Goal: Information Seeking & Learning: Learn about a topic

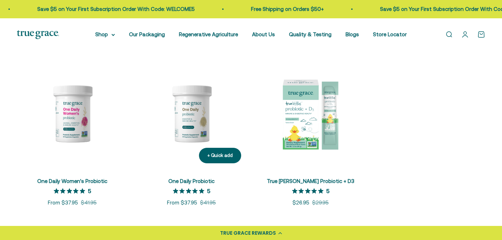
click at [200, 112] on img at bounding box center [191, 113] width 111 height 111
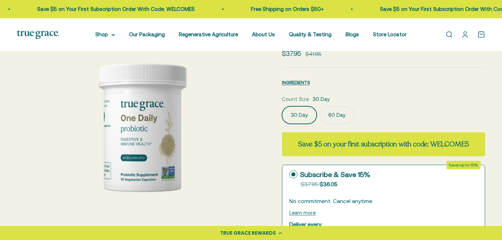
scroll to position [62, 0]
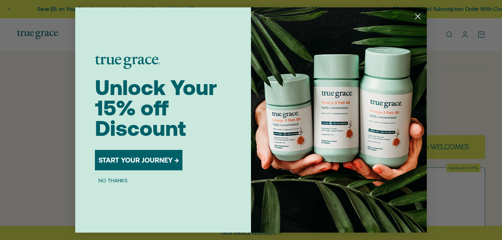
click at [418, 17] on icon "Close dialog" at bounding box center [417, 16] width 5 height 5
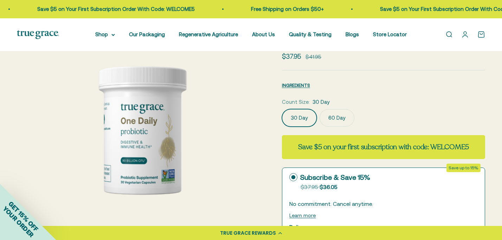
click at [449, 34] on link "Open search" at bounding box center [449, 35] width 8 height 8
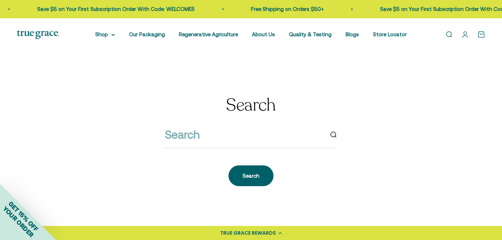
click at [202, 145] on div at bounding box center [251, 136] width 172 height 23
click at [191, 141] on input "search" at bounding box center [244, 134] width 159 height 18
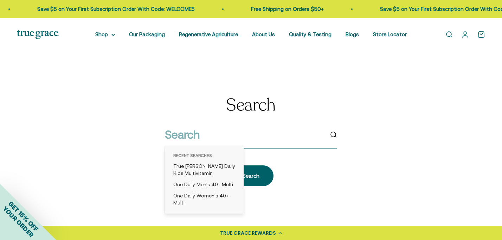
paste input "Omega-3 [MEDICAL_DATA]"
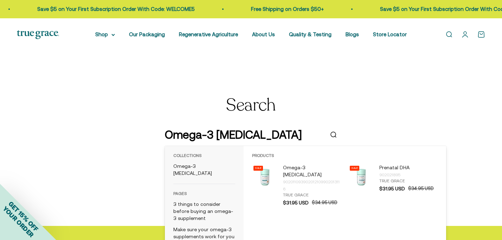
type input "Omega-3 [MEDICAL_DATA]"
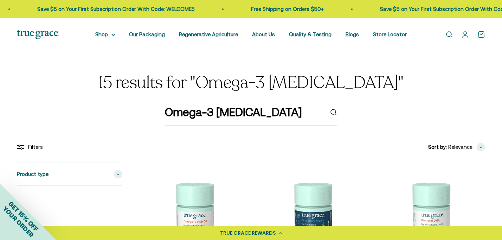
click at [448, 34] on link "Open search" at bounding box center [449, 35] width 8 height 8
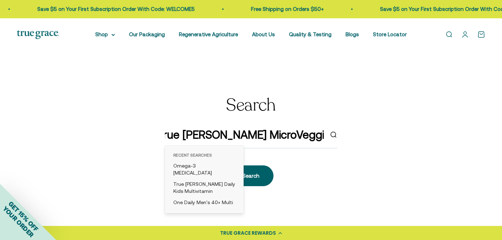
type input "rue [PERSON_NAME] MicroVeggies Organic"
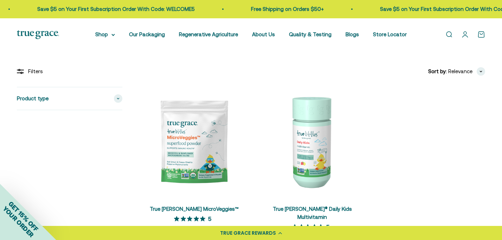
scroll to position [76, 0]
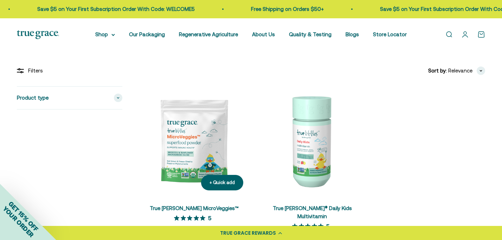
click at [201, 145] on img at bounding box center [194, 141] width 110 height 110
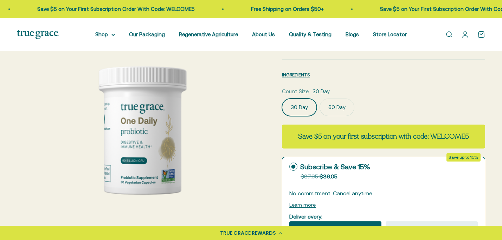
click at [449, 37] on link "Open search" at bounding box center [449, 35] width 8 height 8
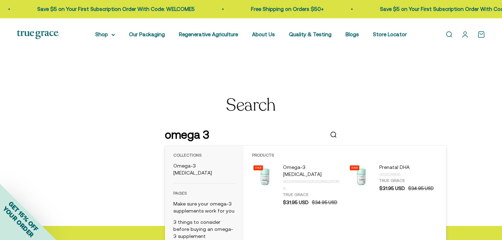
type input "omega 3"
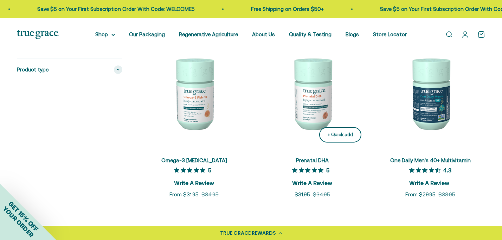
scroll to position [122, 0]
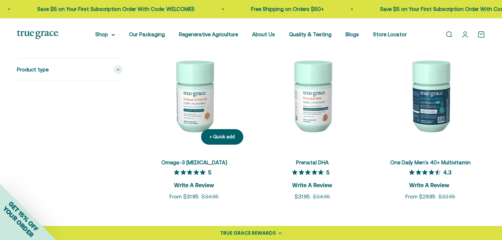
click at [206, 92] on img at bounding box center [194, 95] width 110 height 110
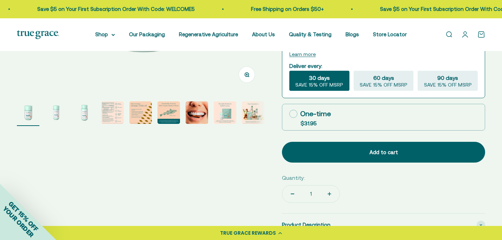
click at [90, 113] on img "Go to item 3" at bounding box center [84, 112] width 22 height 22
